Goal: Transaction & Acquisition: Purchase product/service

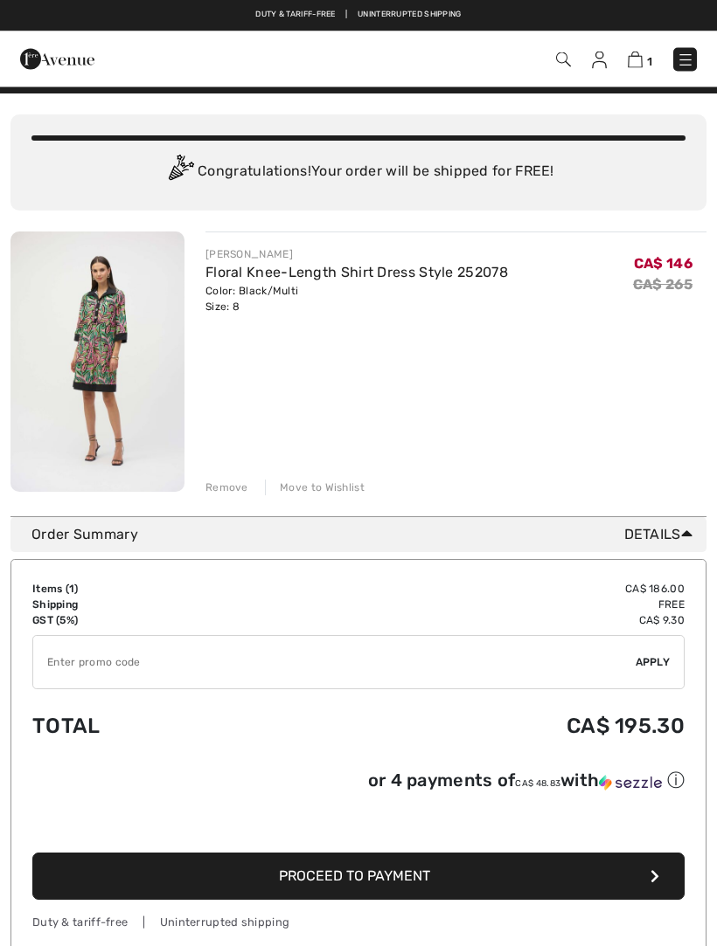
scroll to position [25, 0]
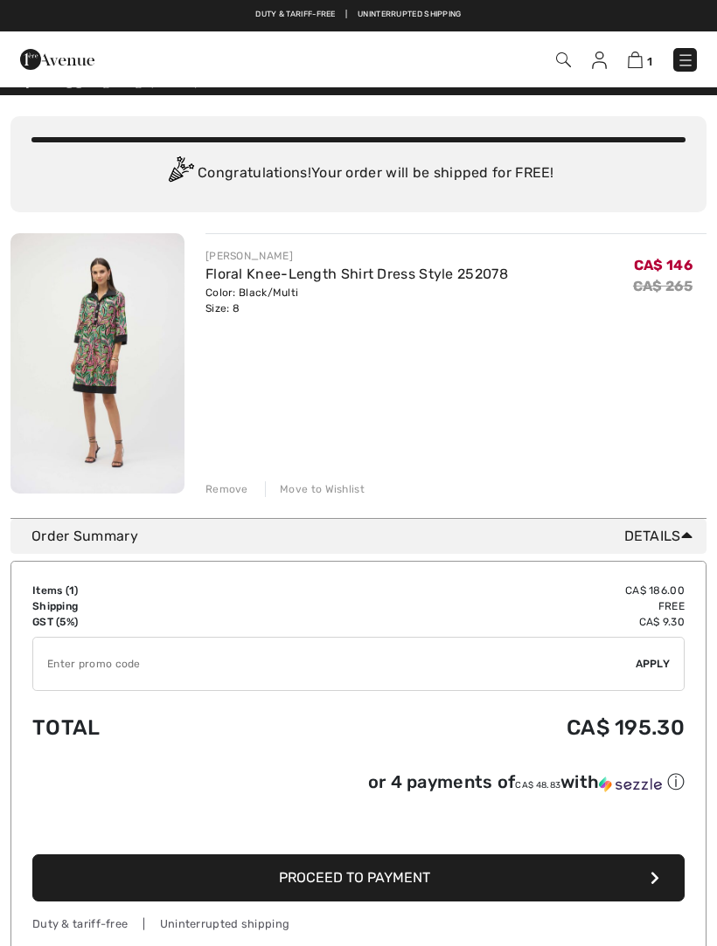
click at [470, 275] on link "Floral Knee-Length Shirt Dress Style 252078" at bounding box center [356, 274] width 302 height 17
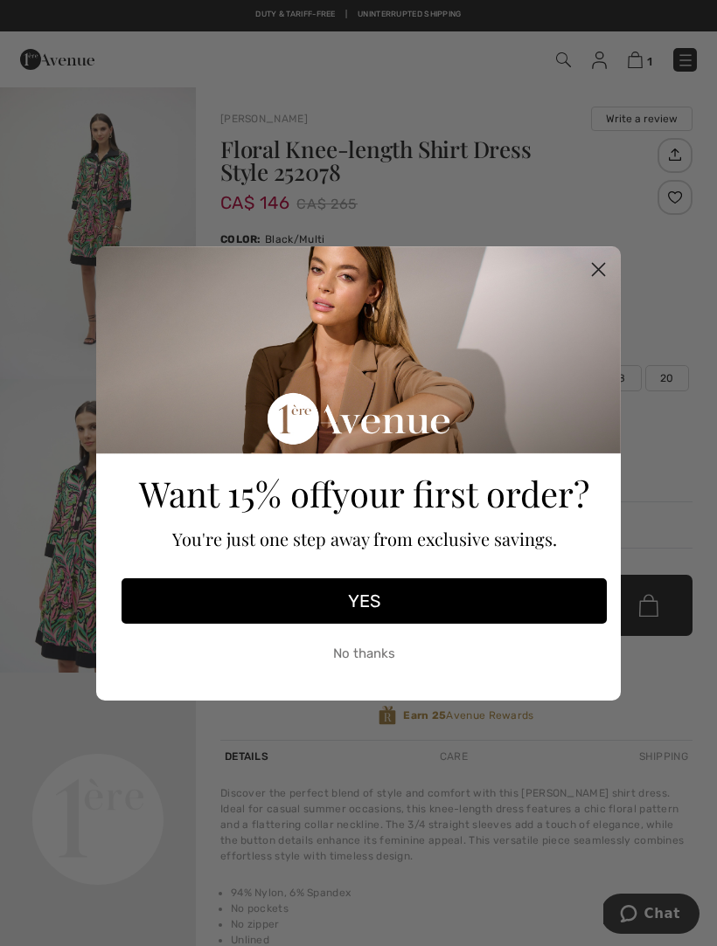
click at [603, 270] on circle "Close dialog" at bounding box center [598, 268] width 29 height 29
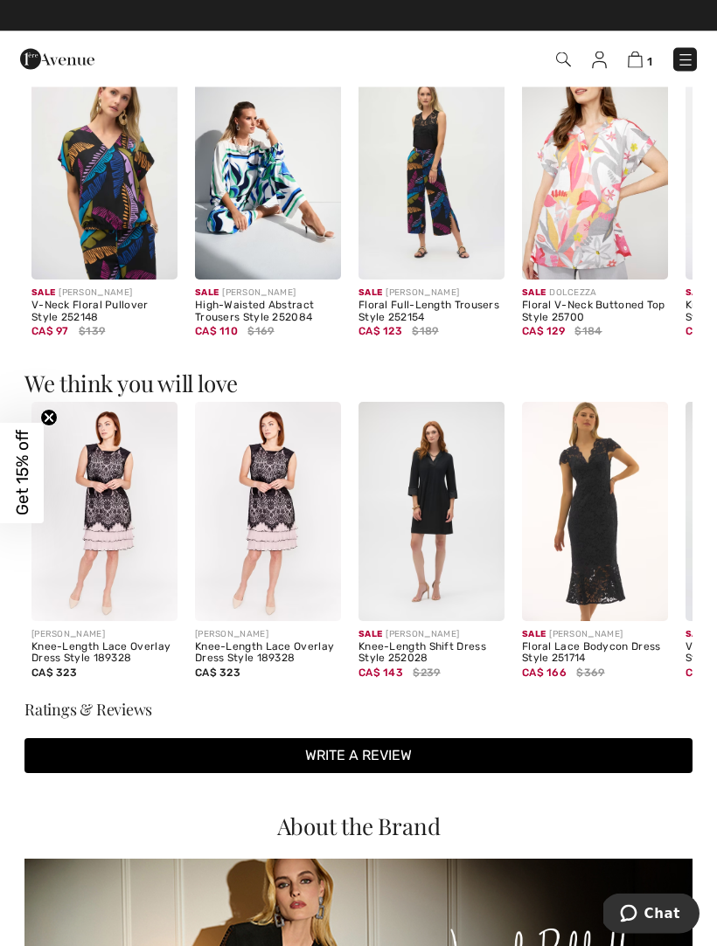
scroll to position [1117, 0]
click at [132, 203] on img at bounding box center [104, 169] width 146 height 219
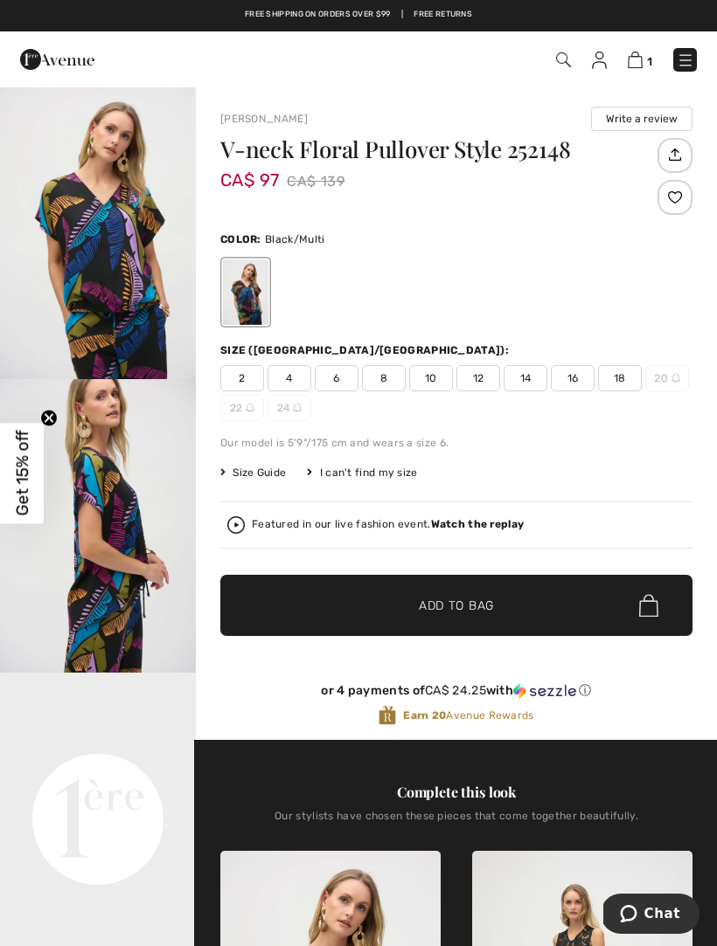
click at [683, 59] on img at bounding box center [684, 60] width 17 height 17
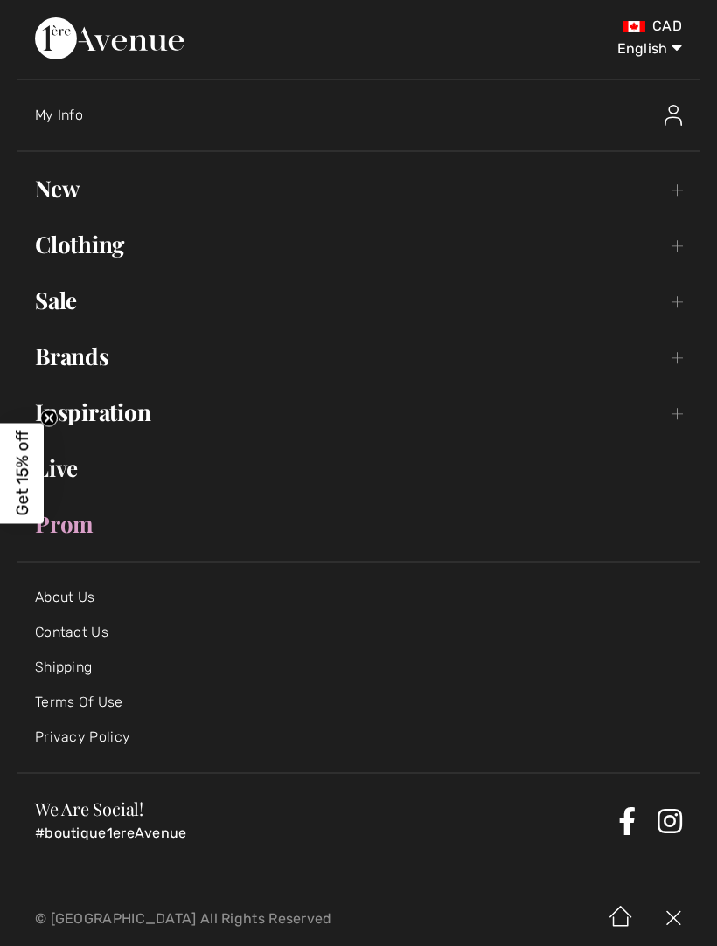
click at [78, 301] on link "Sale Toggle submenu" at bounding box center [358, 300] width 682 height 38
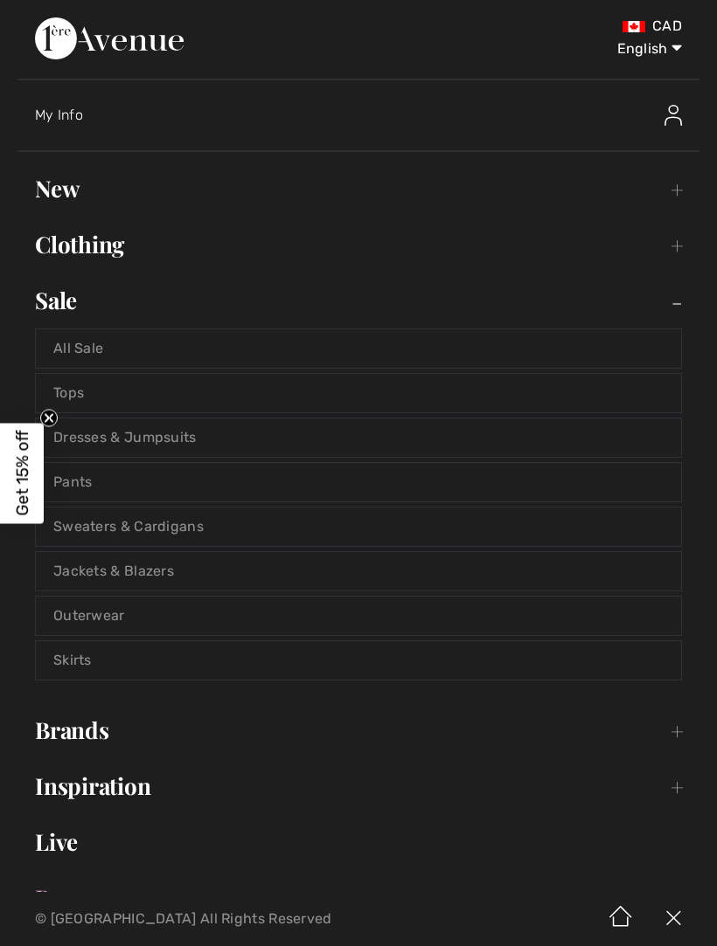
click at [171, 442] on link "Dresses & Jumpsuits" at bounding box center [358, 438] width 645 height 38
click at [144, 438] on link "Dresses & Jumpsuits" at bounding box center [358, 438] width 645 height 38
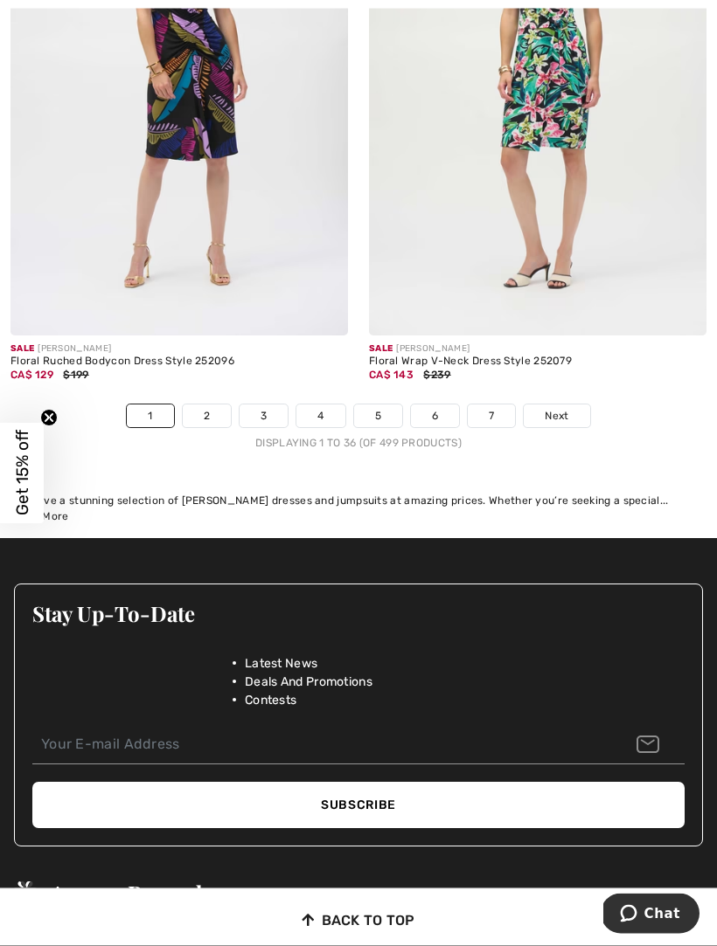
scroll to position [10934, 0]
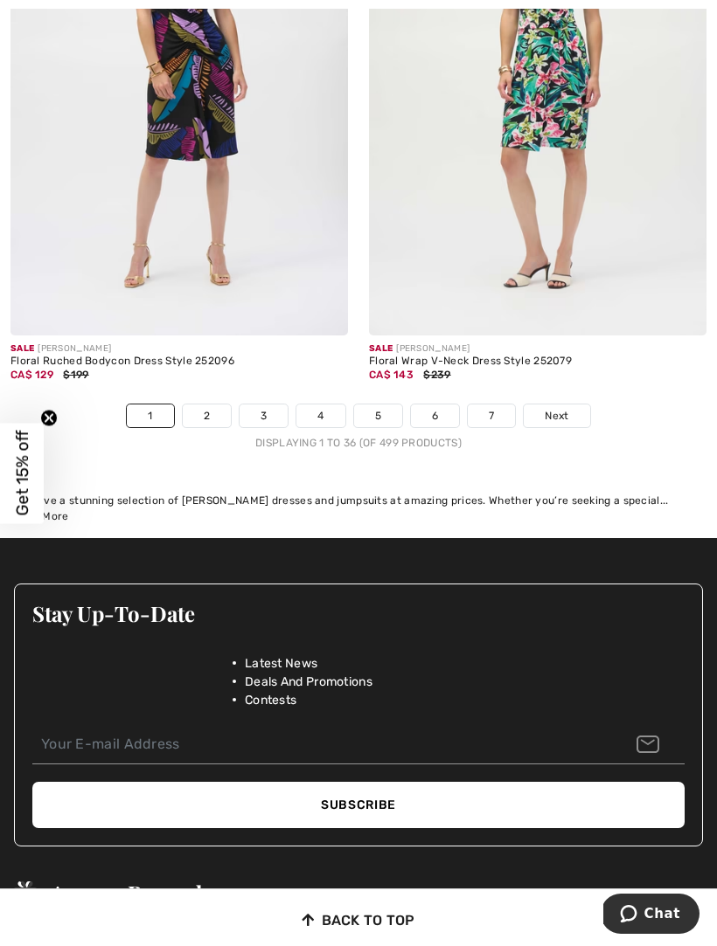
click at [561, 408] on span "Next" at bounding box center [556, 416] width 24 height 16
click at [568, 408] on span "Next" at bounding box center [556, 416] width 24 height 16
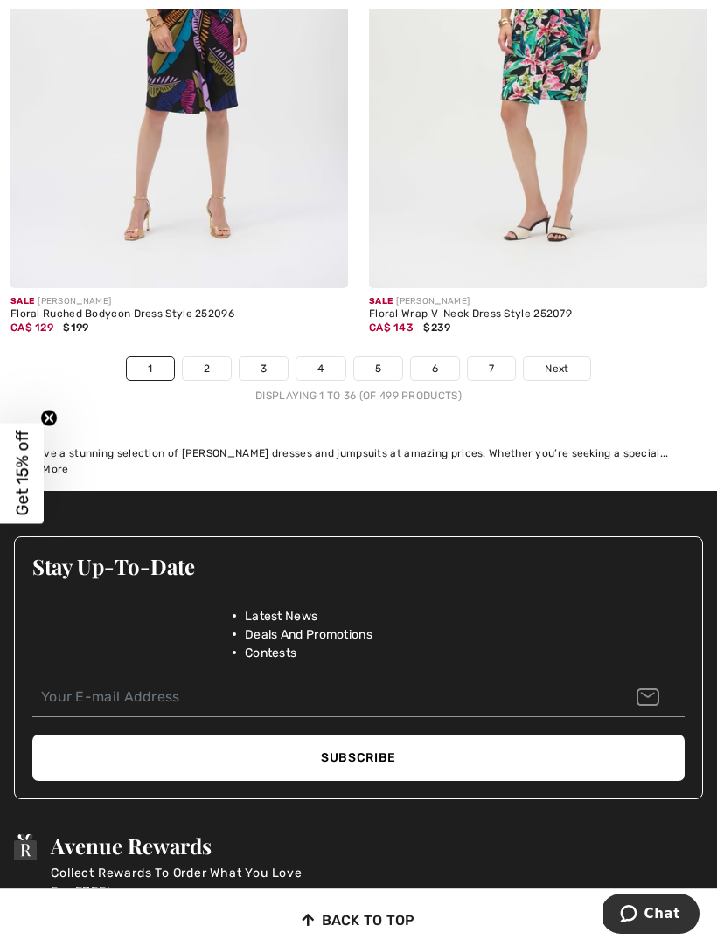
click at [568, 361] on span "Next" at bounding box center [556, 369] width 24 height 16
click at [672, 322] on div "CA$ 143 $239" at bounding box center [537, 328] width 337 height 16
